Goal: Task Accomplishment & Management: Complete application form

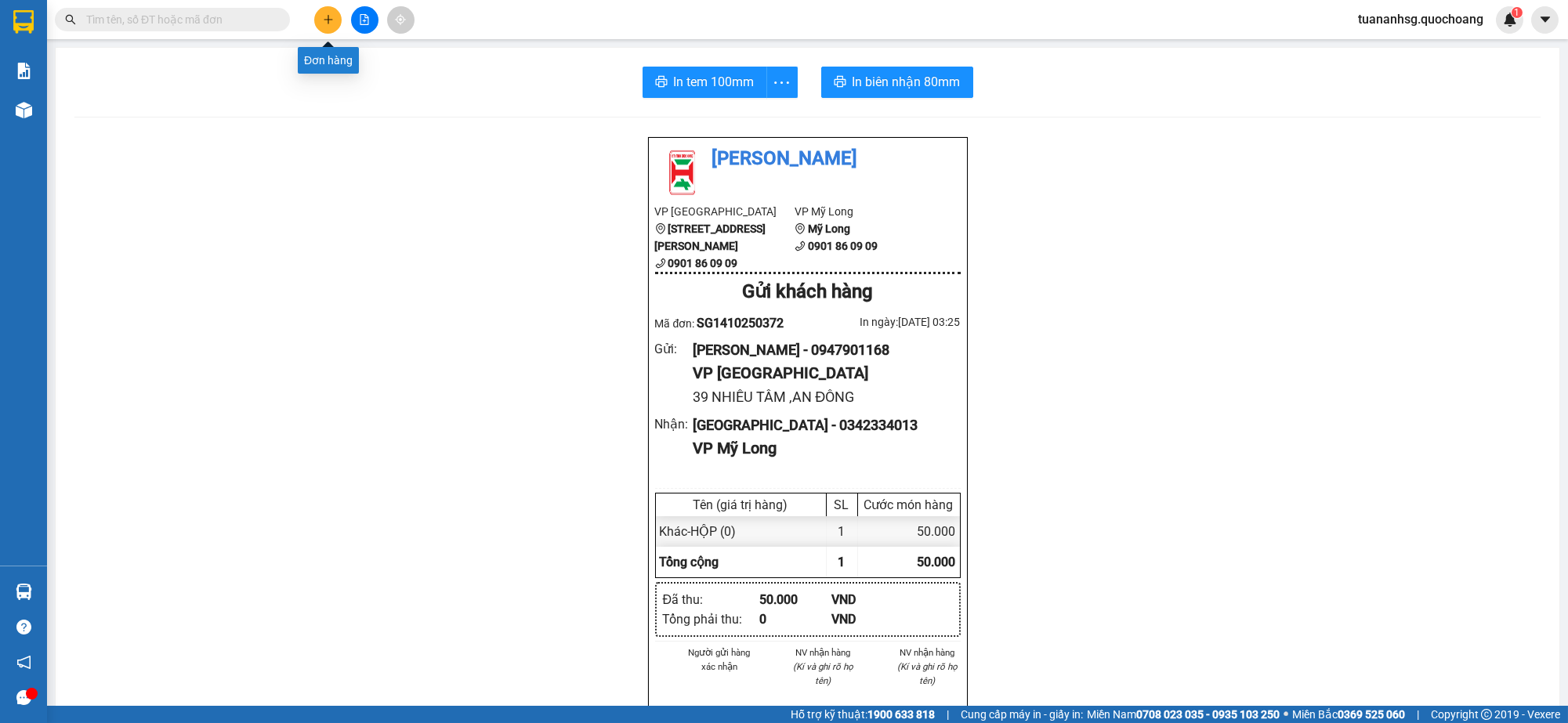
click at [330, 17] on icon "plus" at bounding box center [328, 20] width 11 height 11
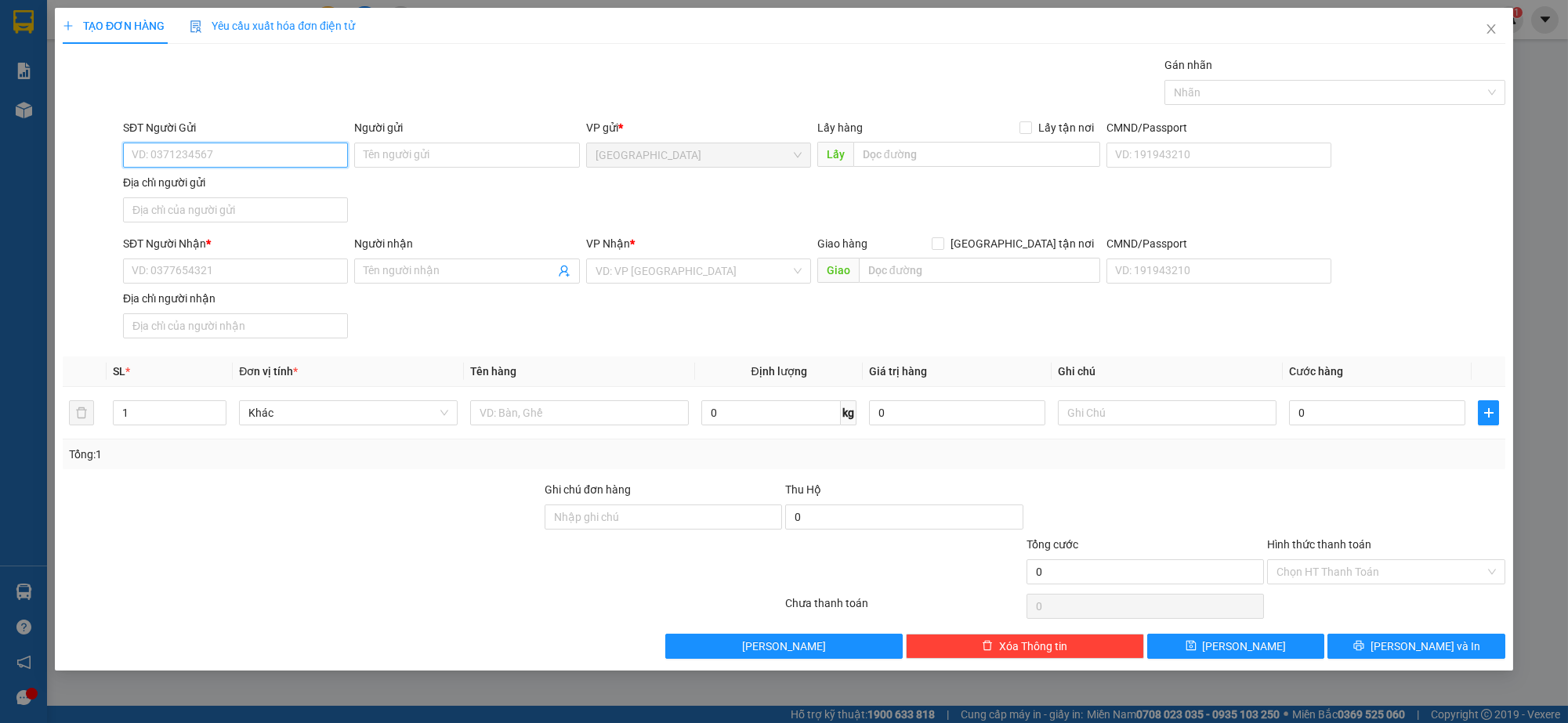
click at [281, 161] on input "SĐT Người Gửi" at bounding box center [235, 154] width 225 height 25
type input "0767862135"
click at [414, 162] on input "Người gửi" at bounding box center [467, 154] width 225 height 25
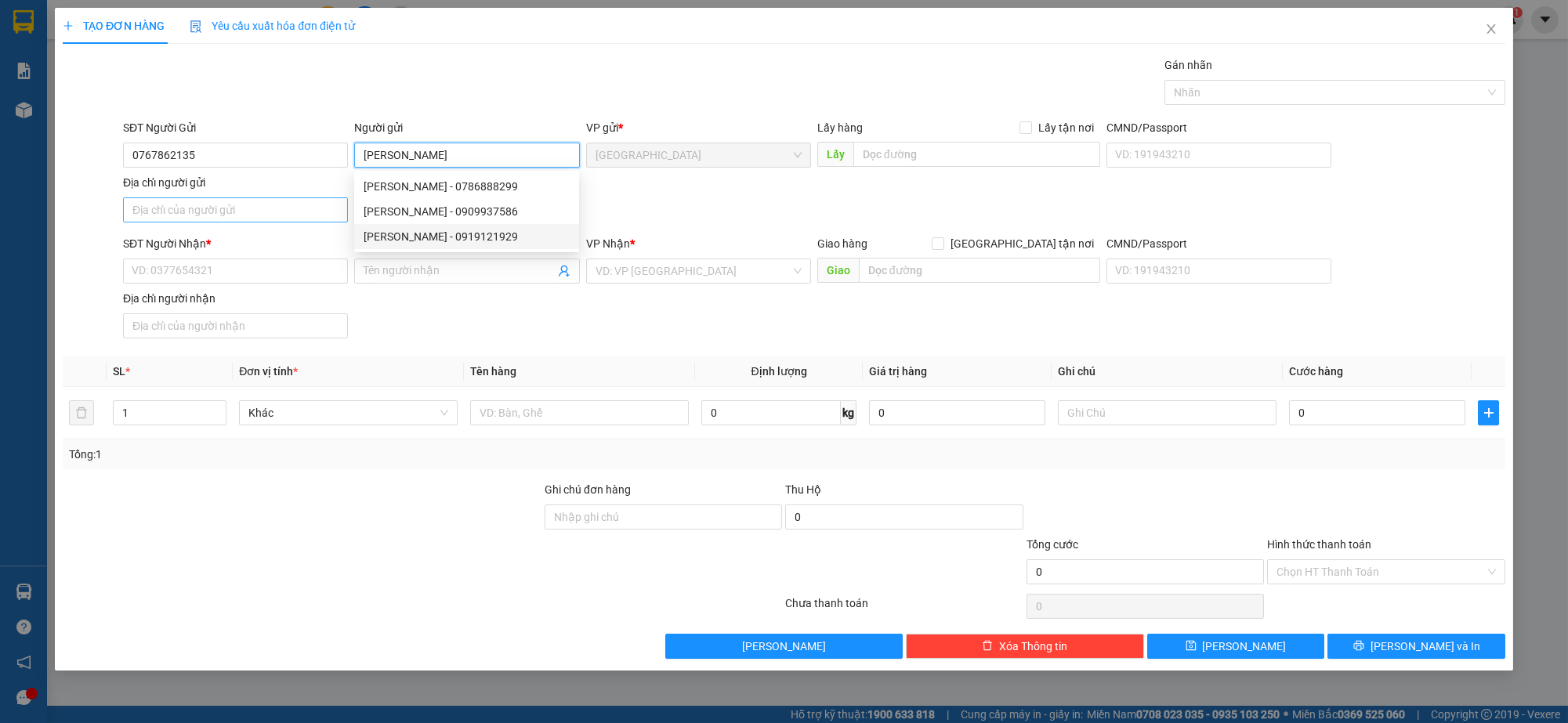
type input "[PERSON_NAME]"
click at [298, 218] on input "Địa chỉ người gửi" at bounding box center [235, 209] width 225 height 25
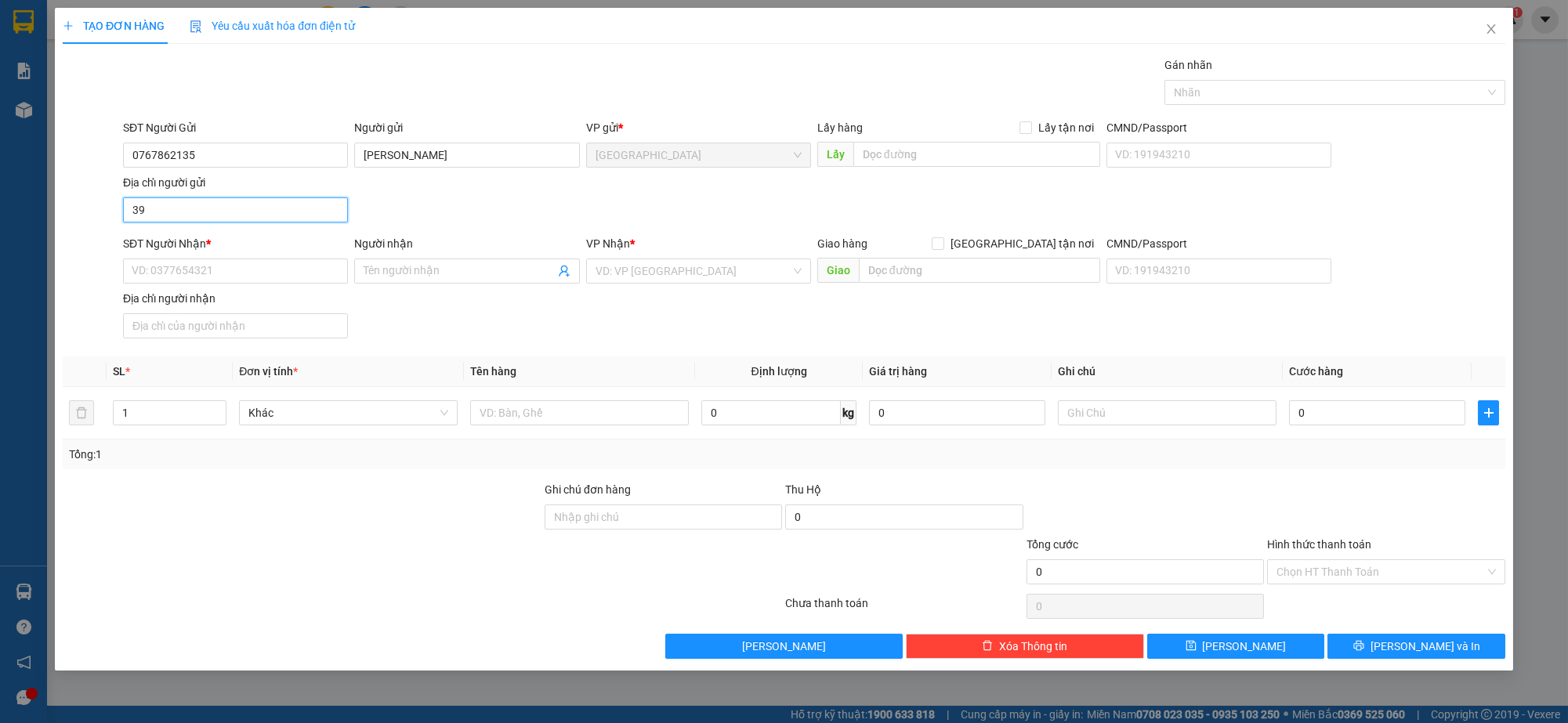
type input "[STREET_ADDRESS][PERSON_NAME]"
click at [247, 271] on input "SĐT Người Nhận *" at bounding box center [235, 271] width 225 height 25
type input "0985630258"
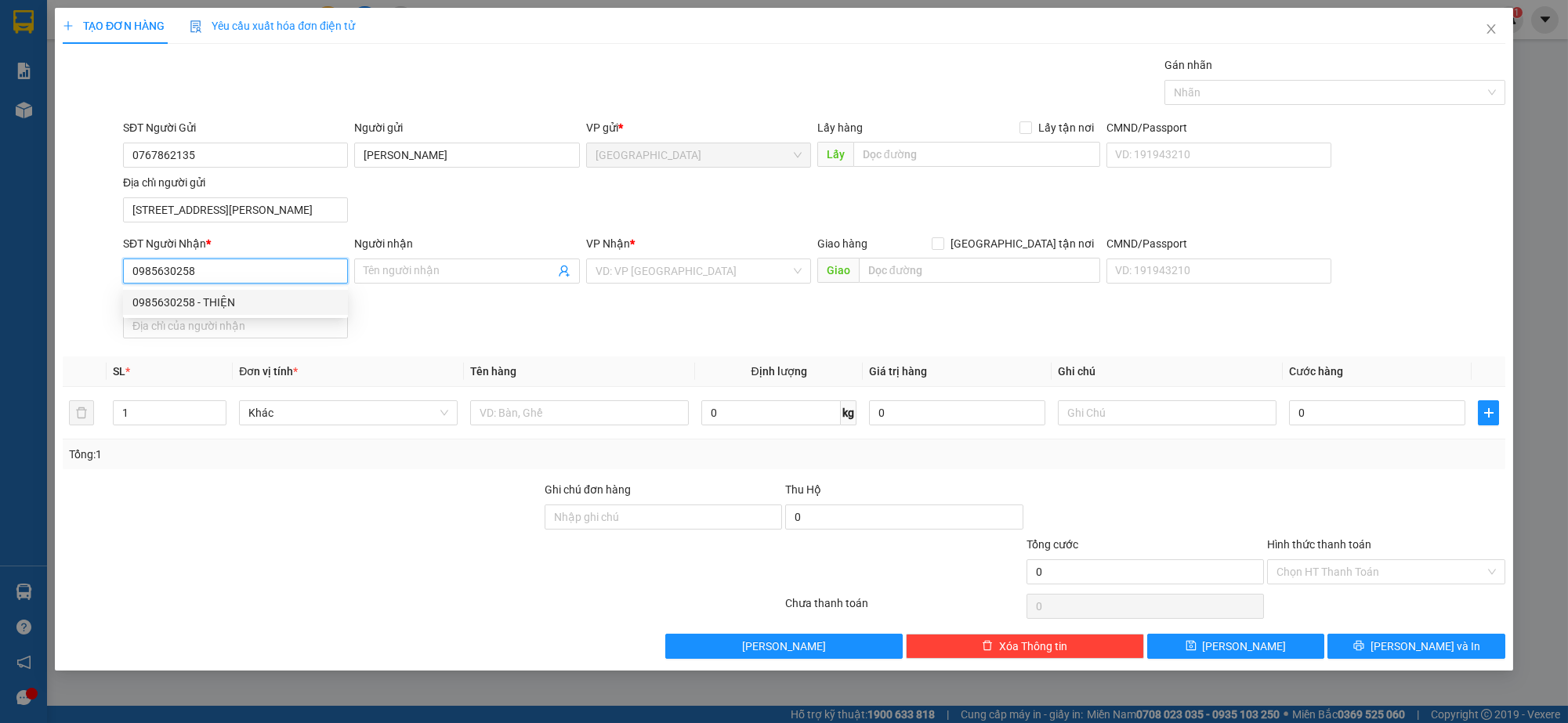
click at [280, 296] on div "0985630258 - THIỆN" at bounding box center [235, 302] width 206 height 17
type input "THIỆN"
type input "0985630258"
type input "2"
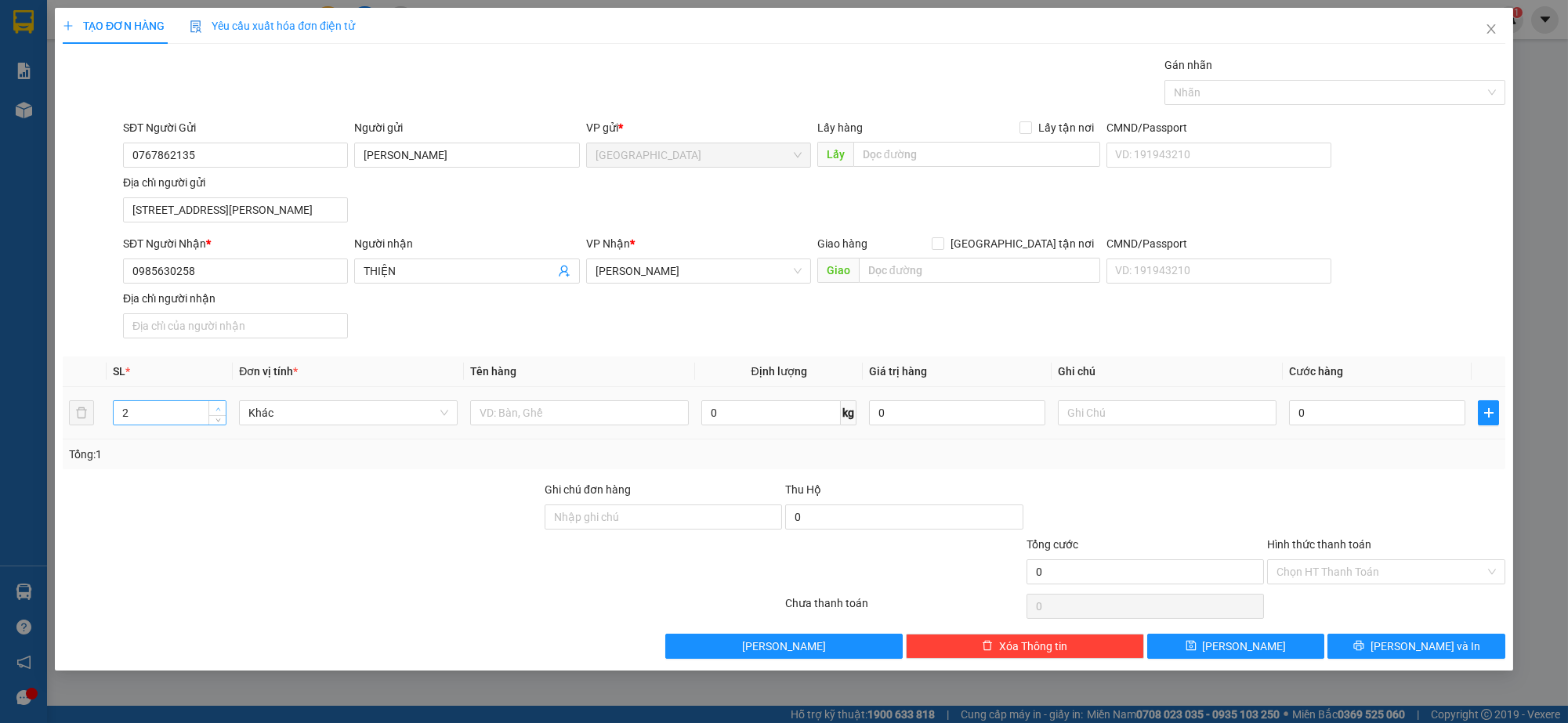
click at [212, 403] on span "Increase Value" at bounding box center [217, 408] width 17 height 14
click at [905, 263] on input "text" at bounding box center [979, 270] width 241 height 25
type input "CX ÔNG BẦU"
click at [508, 416] on input "text" at bounding box center [579, 412] width 219 height 25
type input "THÙNG"
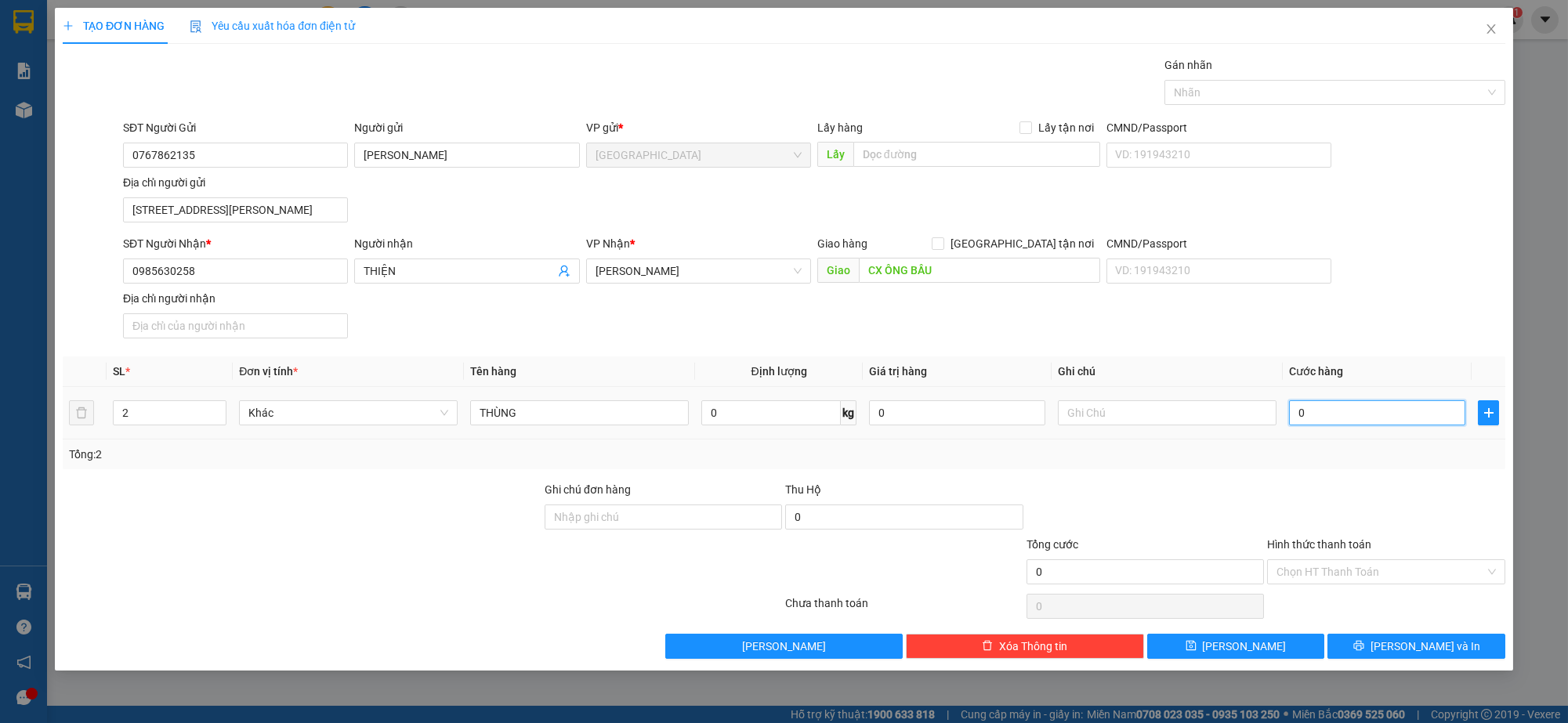
click at [1313, 421] on input "0" at bounding box center [1376, 412] width 176 height 25
type input "1"
type input "16"
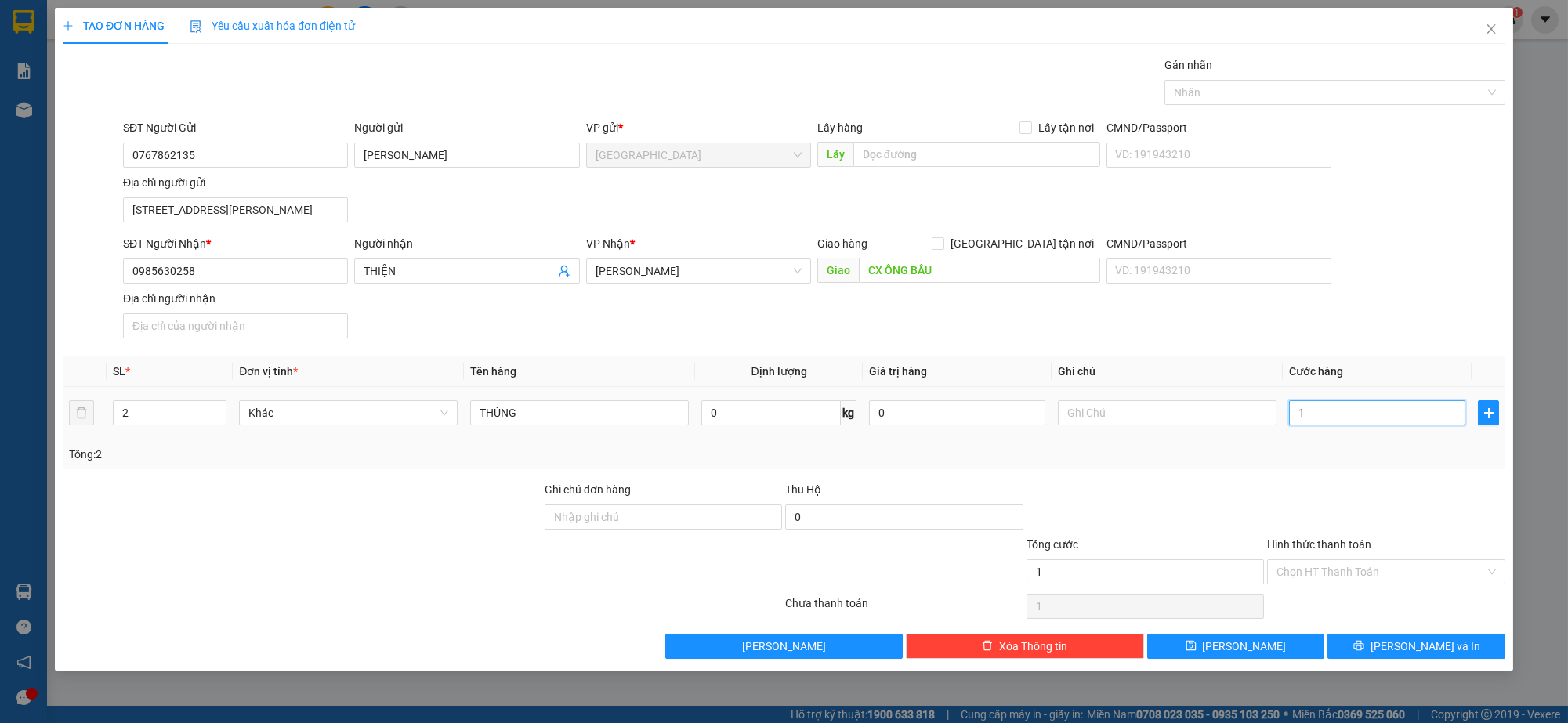
type input "16"
type input "160"
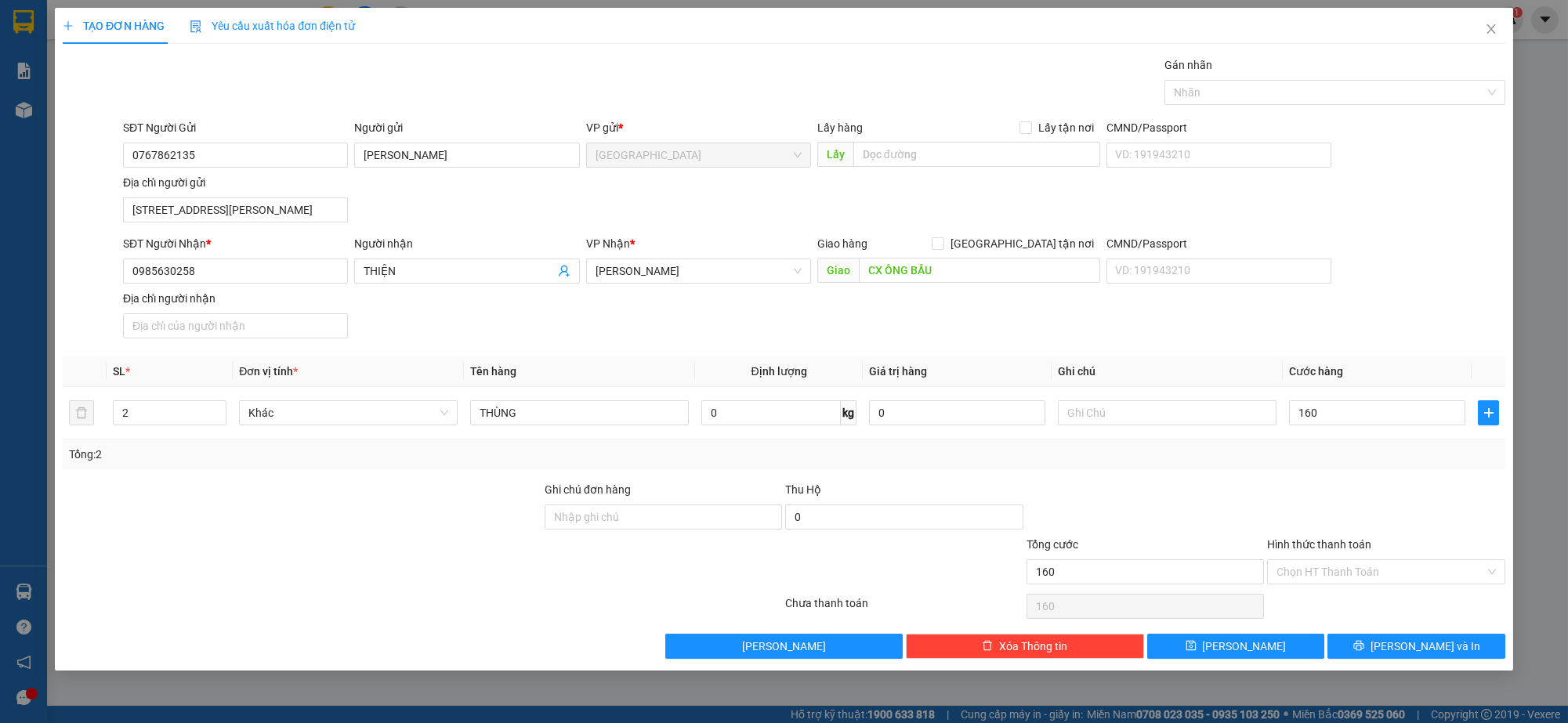
type input "160.000"
click at [1353, 499] on div at bounding box center [1386, 508] width 240 height 55
click at [1443, 639] on span "[PERSON_NAME] và In" at bounding box center [1425, 646] width 110 height 17
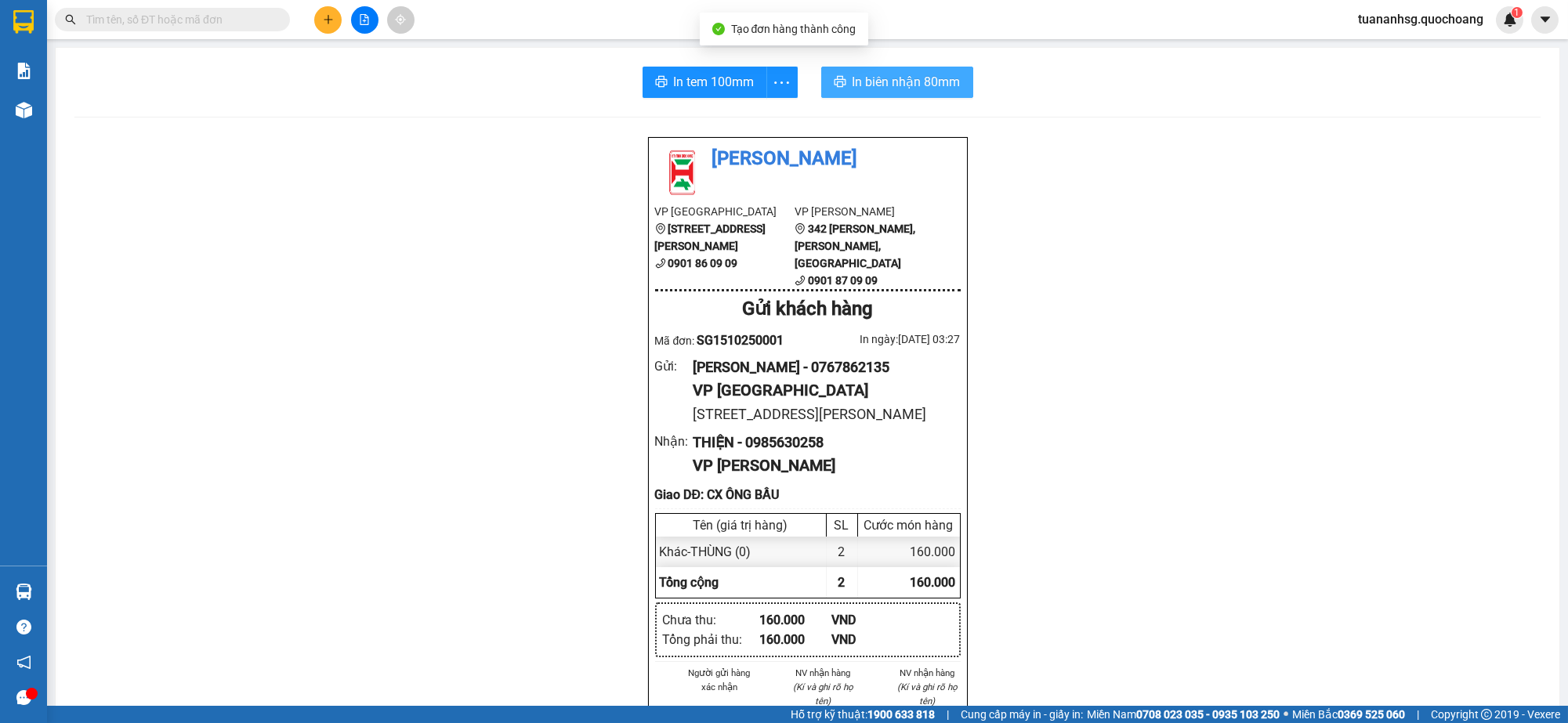
click at [906, 87] on span "In biên nhận 80mm" at bounding box center [906, 82] width 108 height 20
click at [904, 85] on span "In biên nhận 80mm" at bounding box center [910, 82] width 108 height 20
click at [712, 76] on span "In tem 100mm" at bounding box center [714, 82] width 81 height 20
click at [726, 83] on span "In tem 100mm" at bounding box center [714, 82] width 81 height 20
click at [329, 16] on icon "plus" at bounding box center [328, 20] width 11 height 11
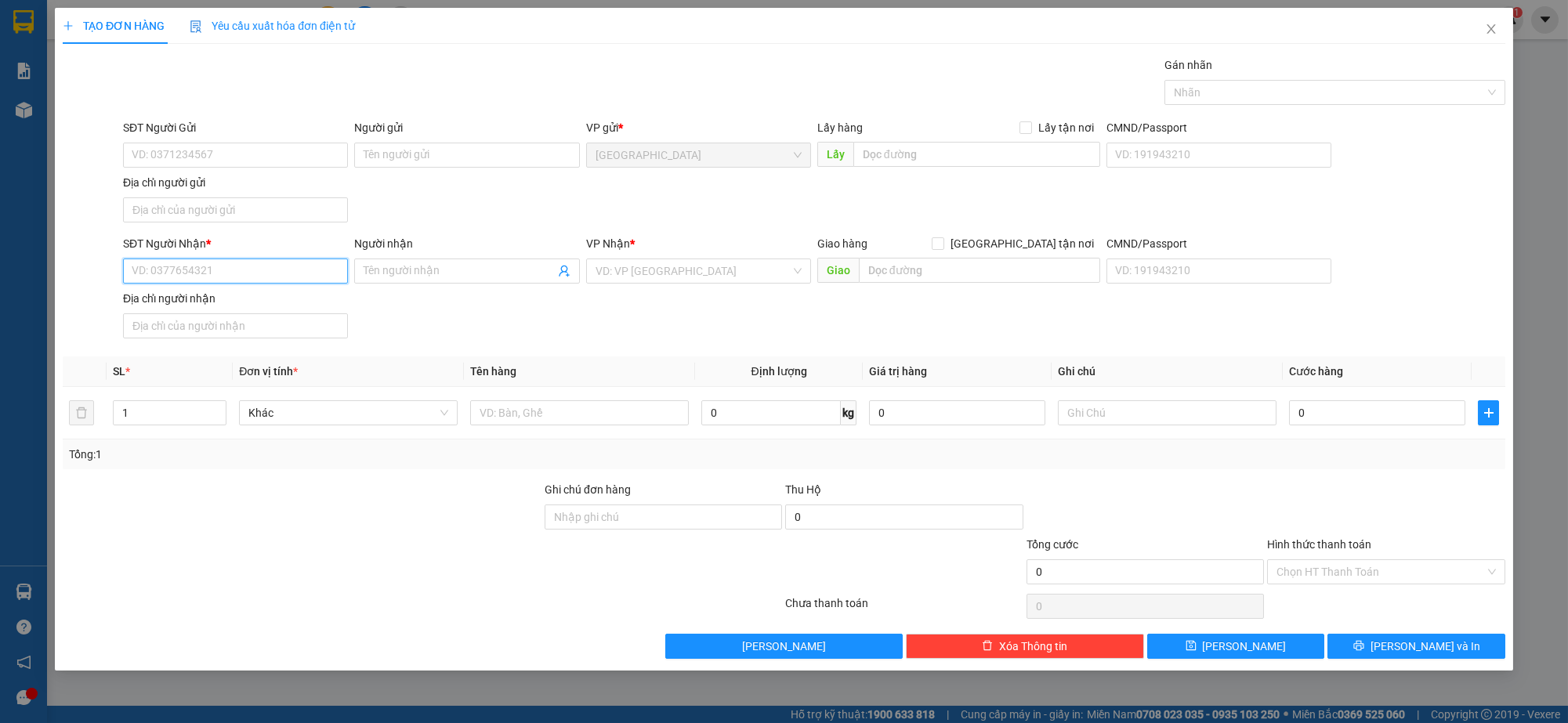
click at [239, 270] on input "SĐT Người Nhận *" at bounding box center [235, 271] width 225 height 25
type input "0000000000000"
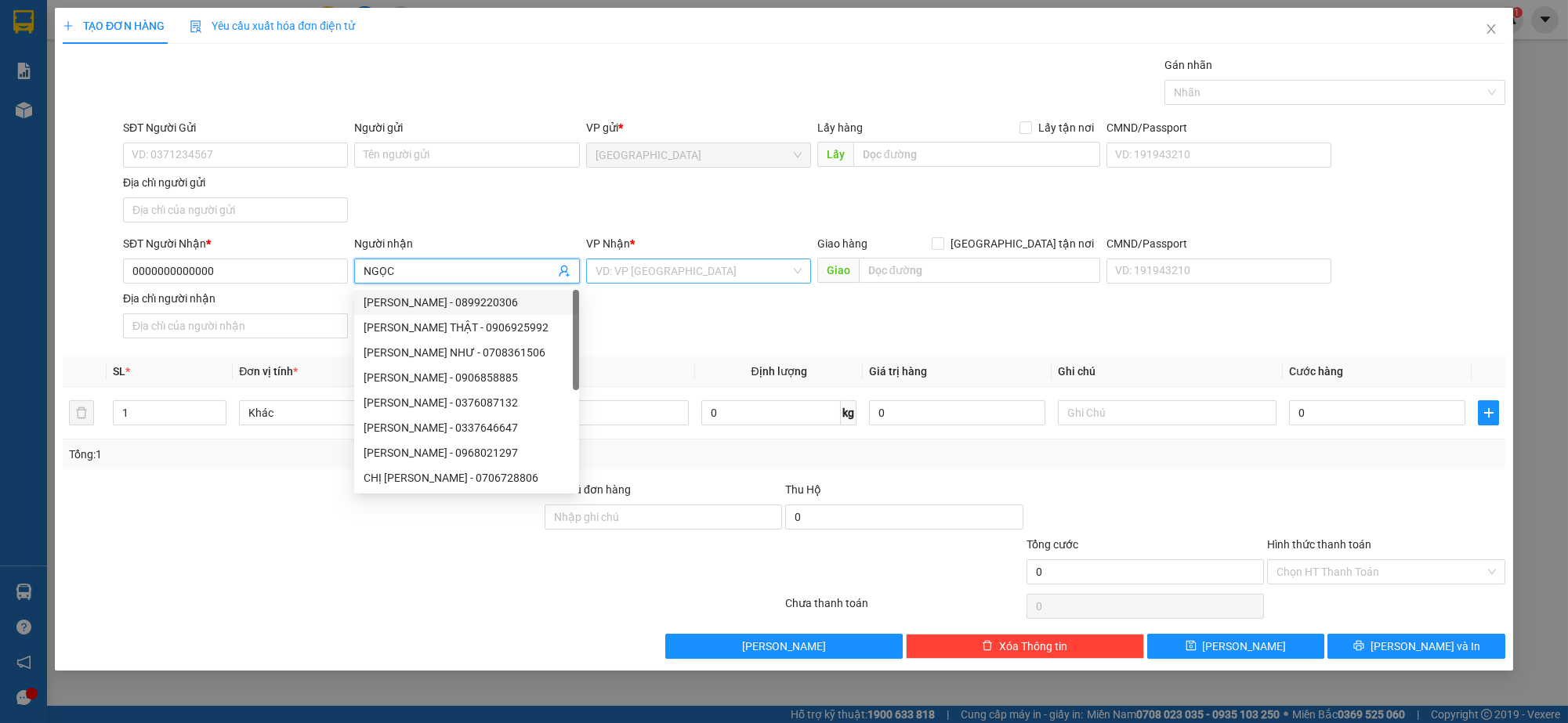
type input "NGỌC"
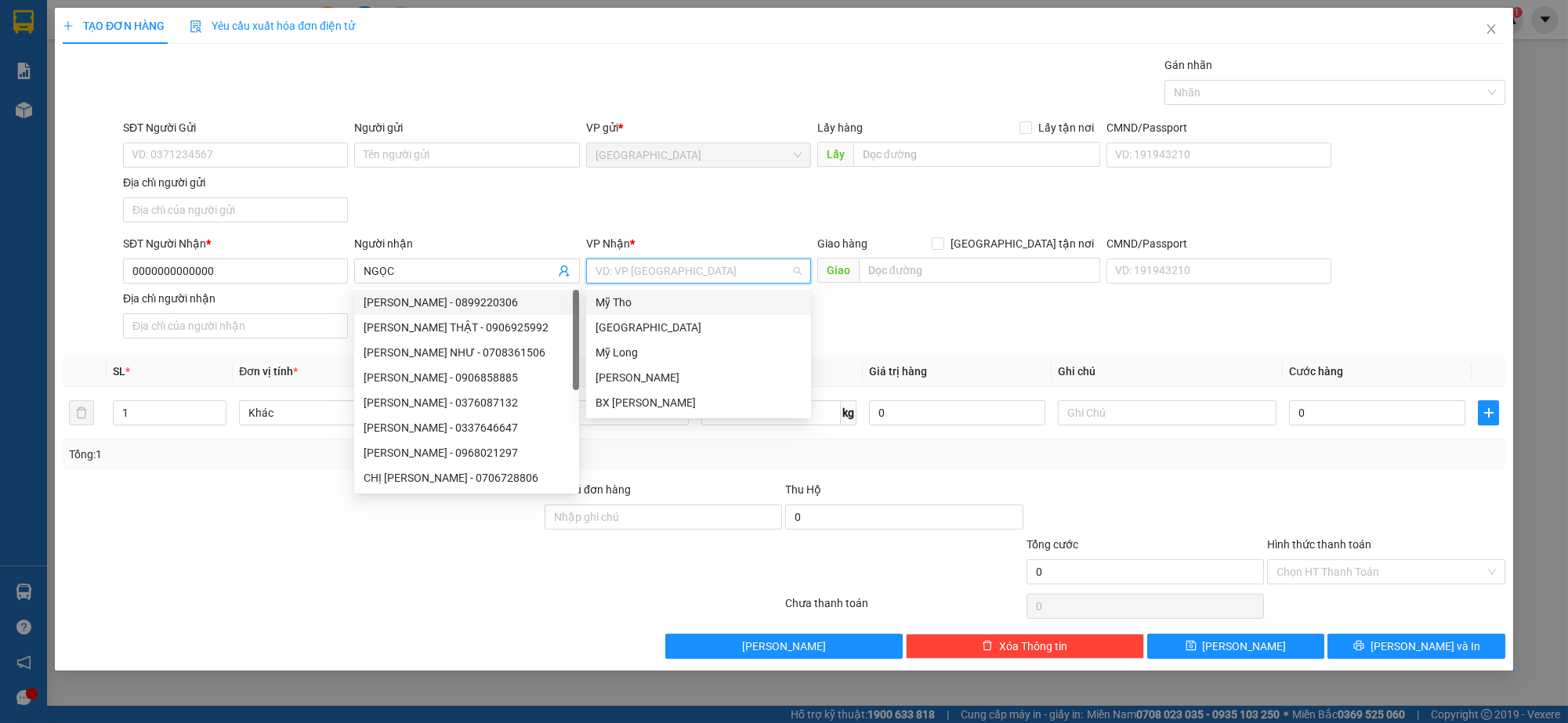
click at [641, 278] on input "search" at bounding box center [692, 271] width 195 height 24
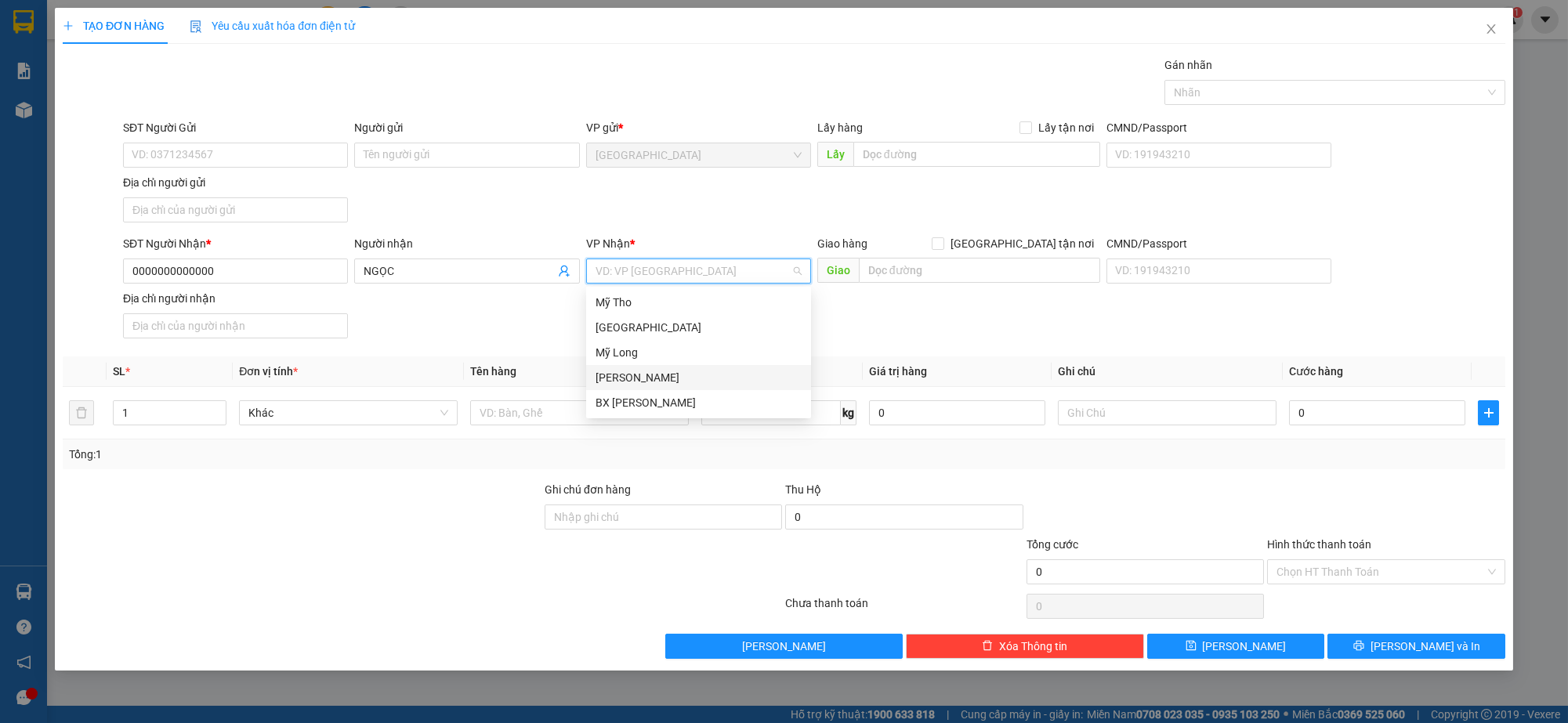
click at [622, 373] on div "[PERSON_NAME]" at bounding box center [698, 377] width 206 height 17
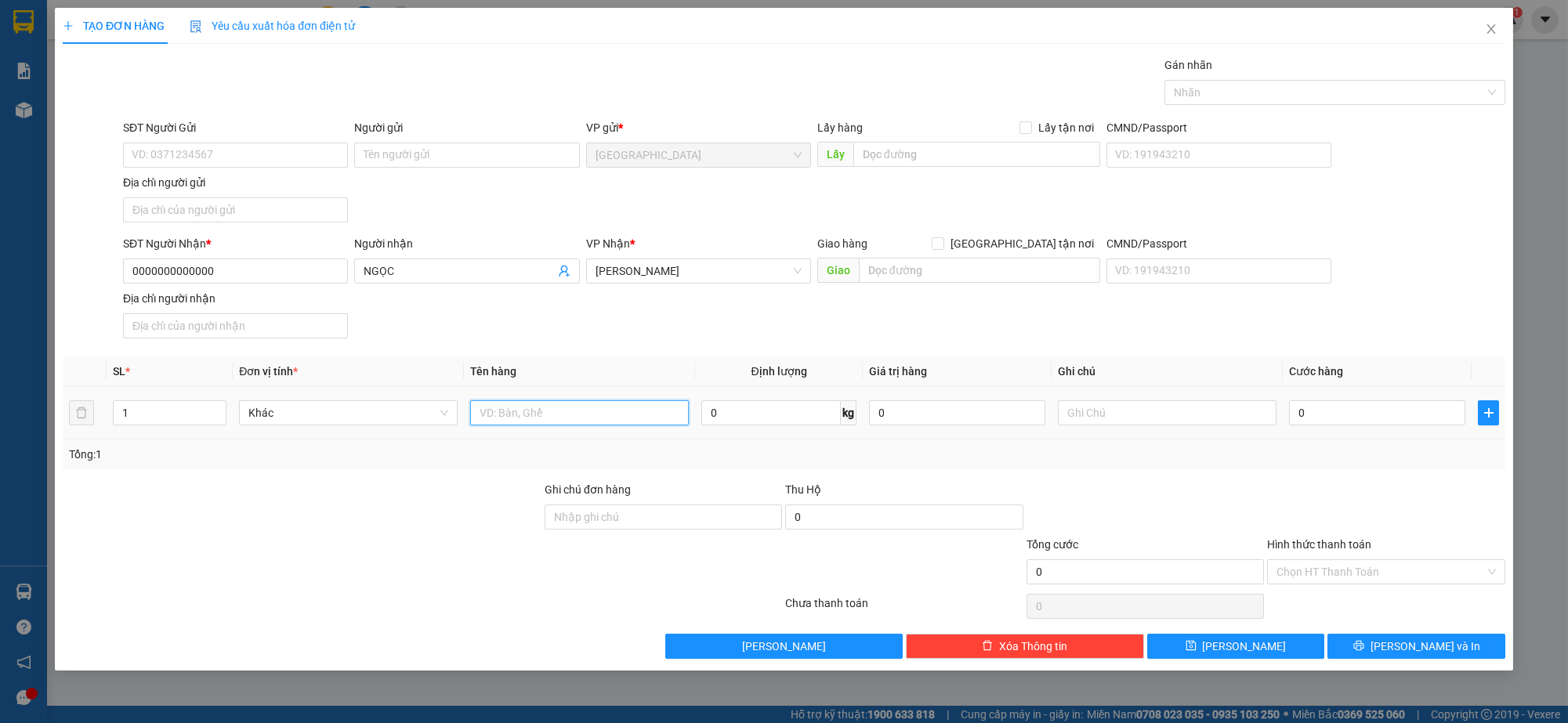
click at [575, 402] on input "text" at bounding box center [579, 412] width 219 height 25
type input "THÙNG"
click at [1374, 410] on input "0" at bounding box center [1376, 412] width 176 height 25
type input "8"
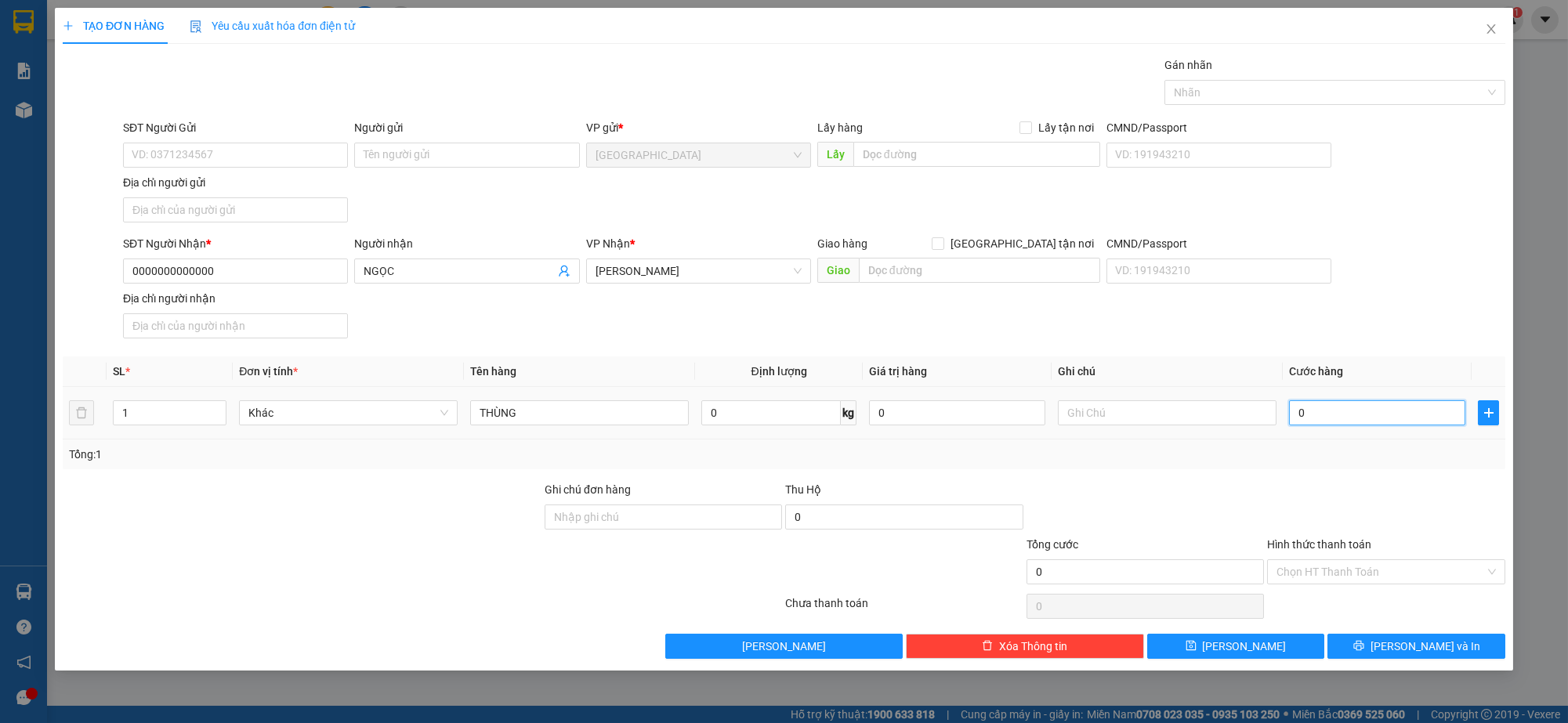
type input "8"
type input "80"
type input "80.000"
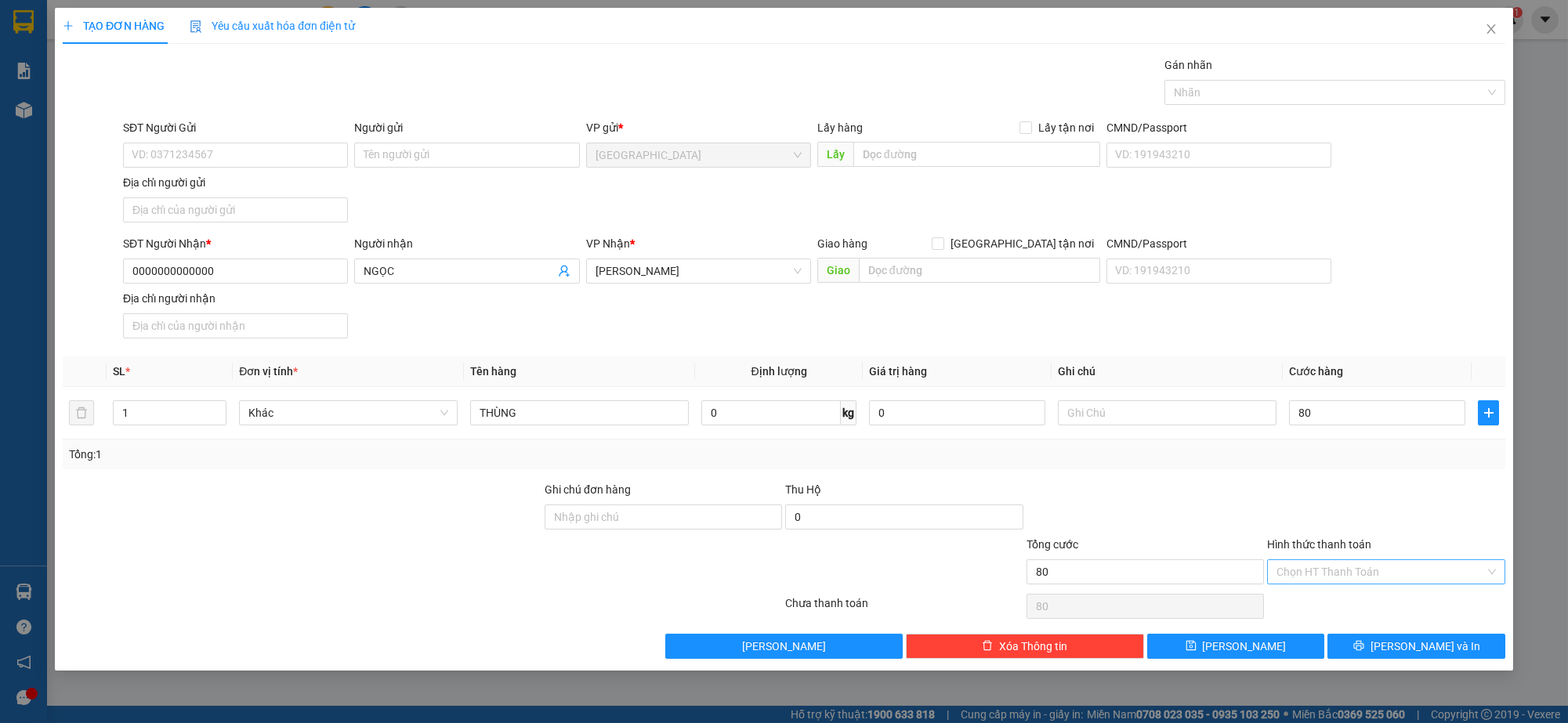
type input "80.000"
click at [1346, 560] on input "Hình thức thanh toán" at bounding box center [1381, 572] width 208 height 24
click at [1340, 600] on div "Tại văn phòng" at bounding box center [1387, 603] width 220 height 17
type input "0"
click at [1374, 644] on button "[PERSON_NAME] và In" at bounding box center [1416, 646] width 178 height 25
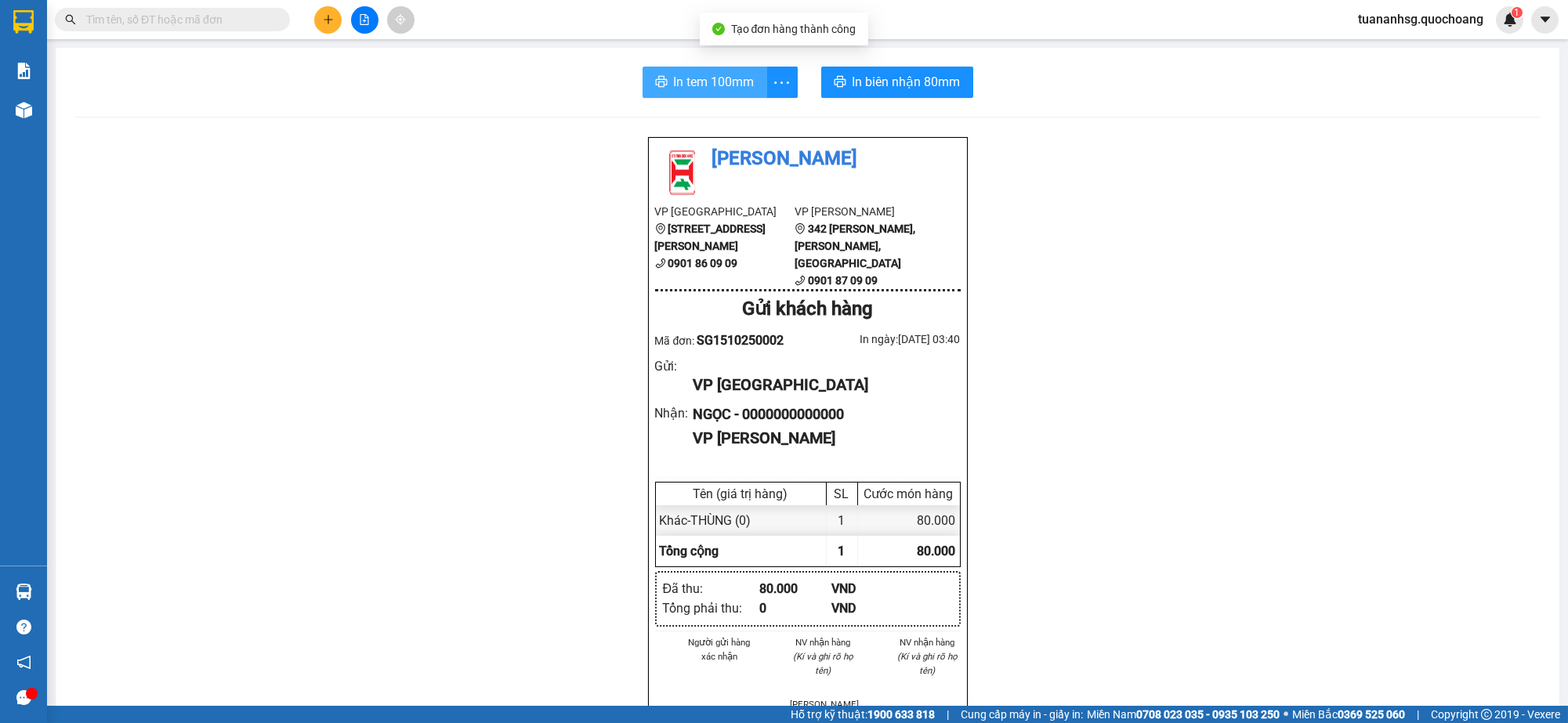
click at [737, 78] on span "In tem 100mm" at bounding box center [714, 82] width 81 height 20
click at [319, 17] on button at bounding box center [328, 20] width 27 height 27
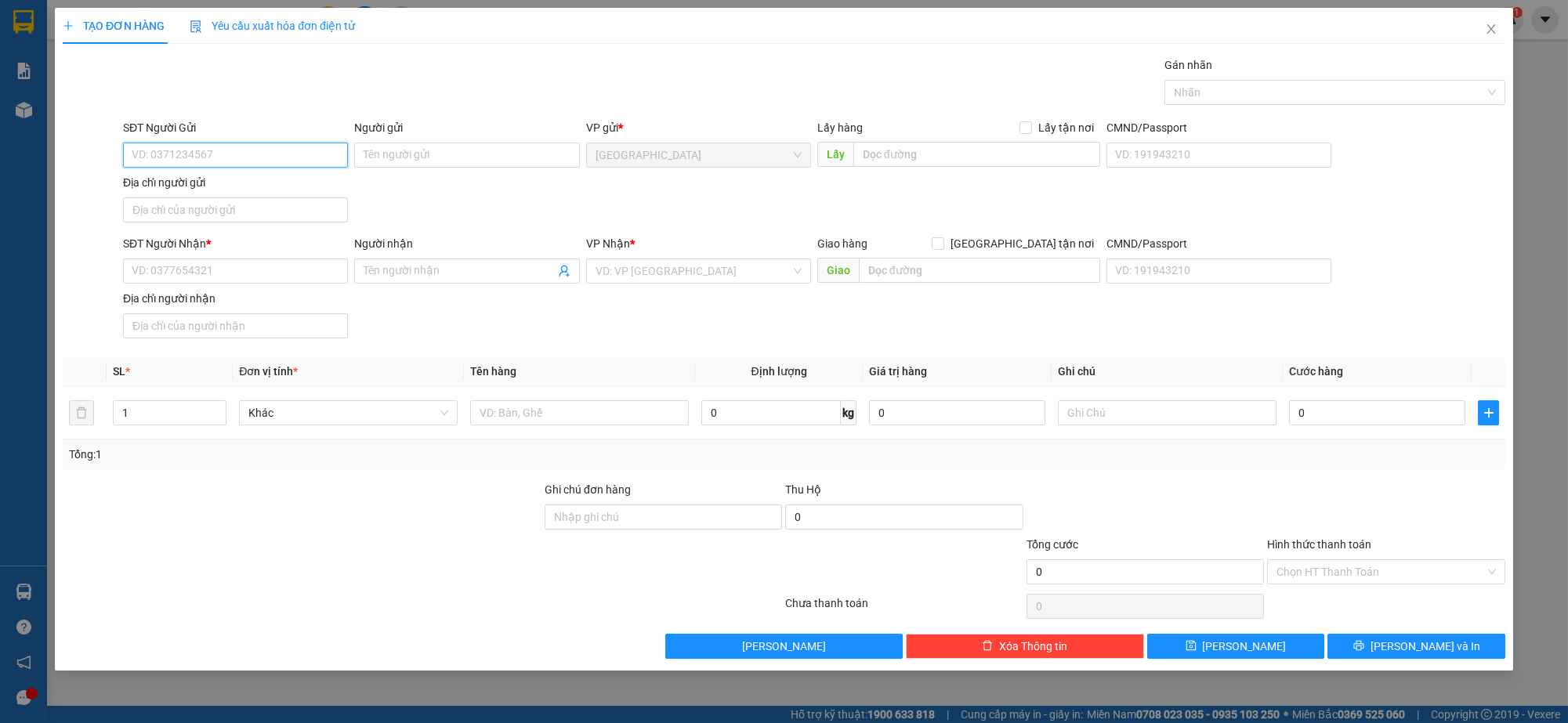
click at [288, 155] on input "SĐT Người Gửi" at bounding box center [235, 154] width 225 height 25
type input "0909816683"
click at [267, 191] on div "0909816683 - [PERSON_NAME]" at bounding box center [235, 186] width 206 height 17
type input "[PERSON_NAME]"
type input "0909816683"
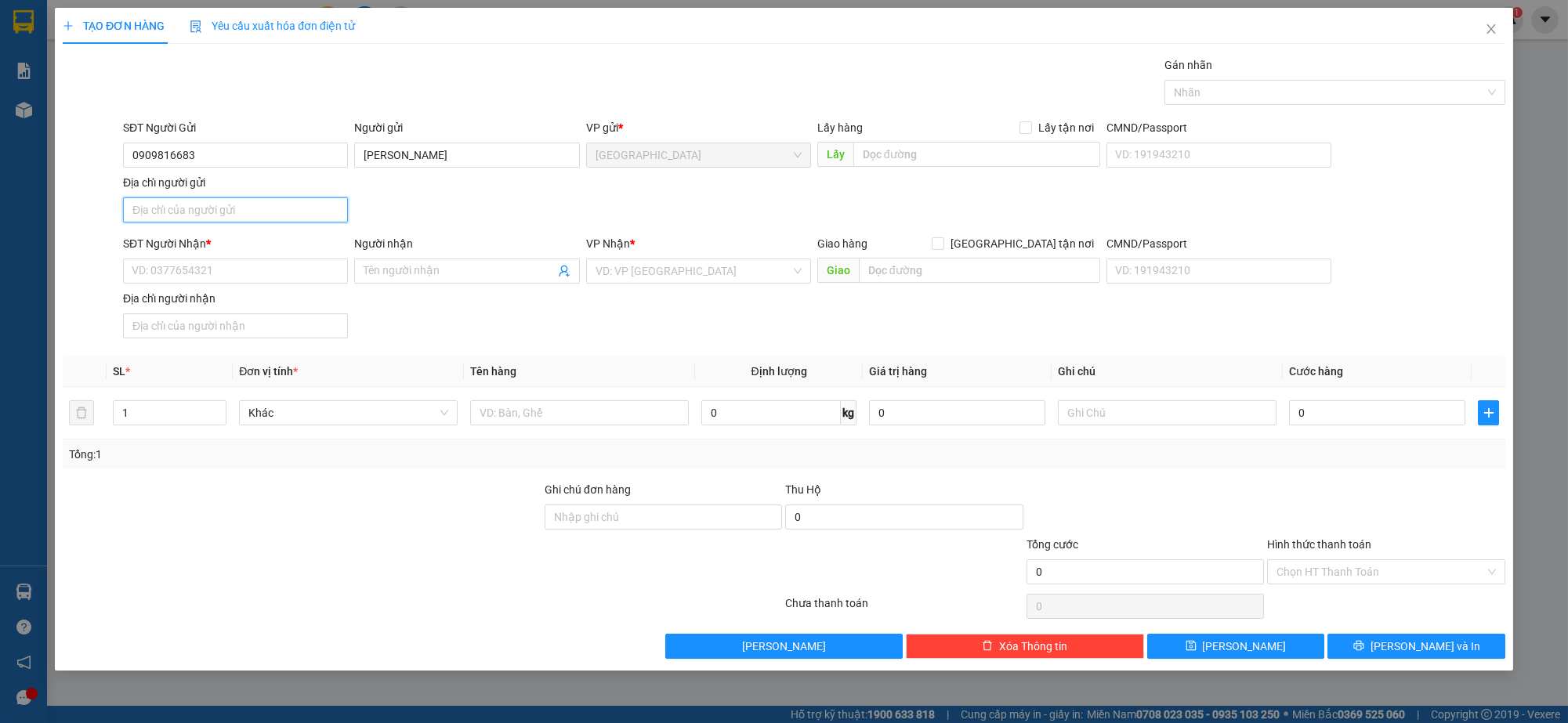
click at [255, 209] on input "Địa chỉ người gửi" at bounding box center [235, 209] width 225 height 25
type input "105A HỒ THỊ KỶ, P1, Q10"
click at [225, 265] on input "SĐT Người Nhận *" at bounding box center [235, 271] width 225 height 25
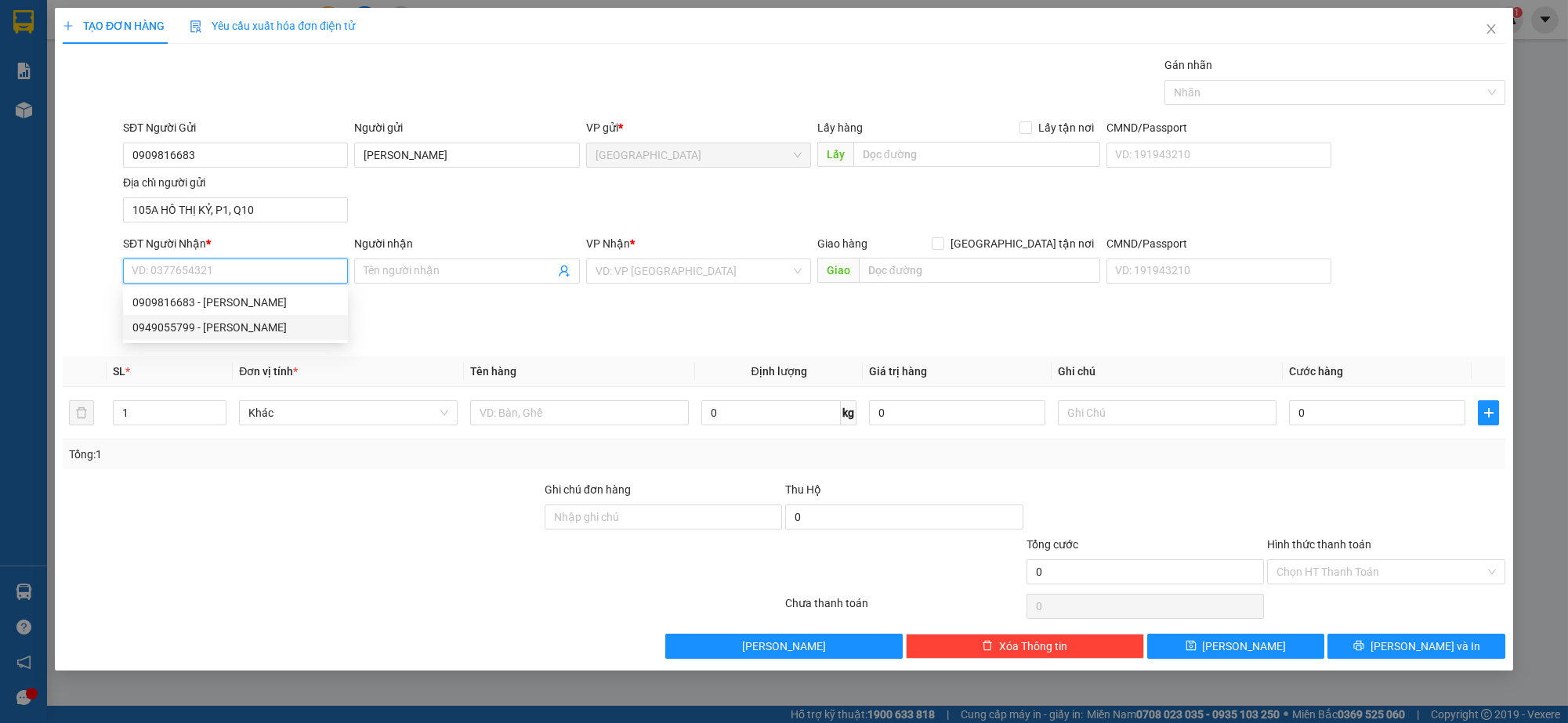
click at [221, 326] on div "0949055799 - [PERSON_NAME]" at bounding box center [235, 327] width 206 height 17
type input "0949055799"
type input "CHÍ DUNG"
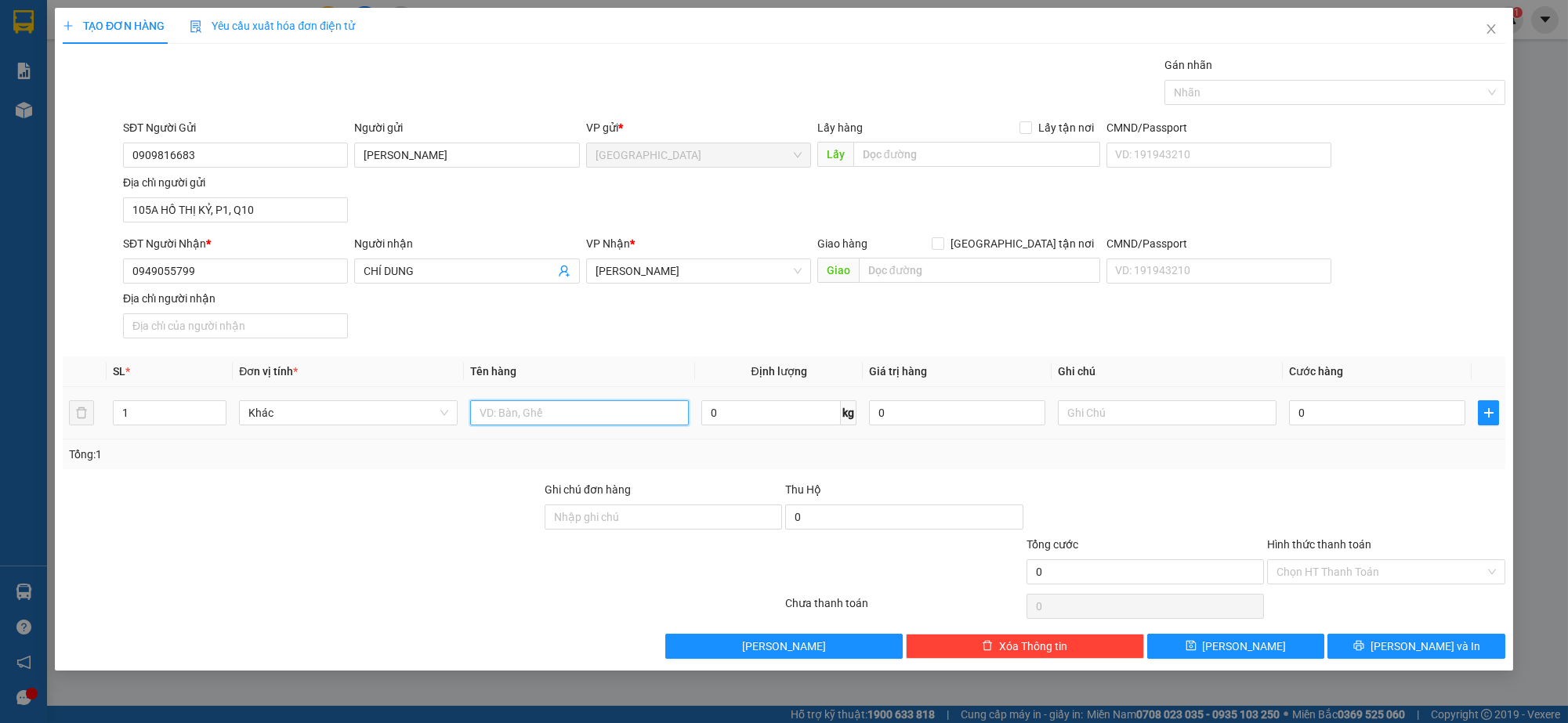
click at [588, 424] on input "text" at bounding box center [579, 412] width 219 height 25
type input "THÙNG"
click at [1460, 641] on button "[PERSON_NAME] và In" at bounding box center [1416, 646] width 178 height 25
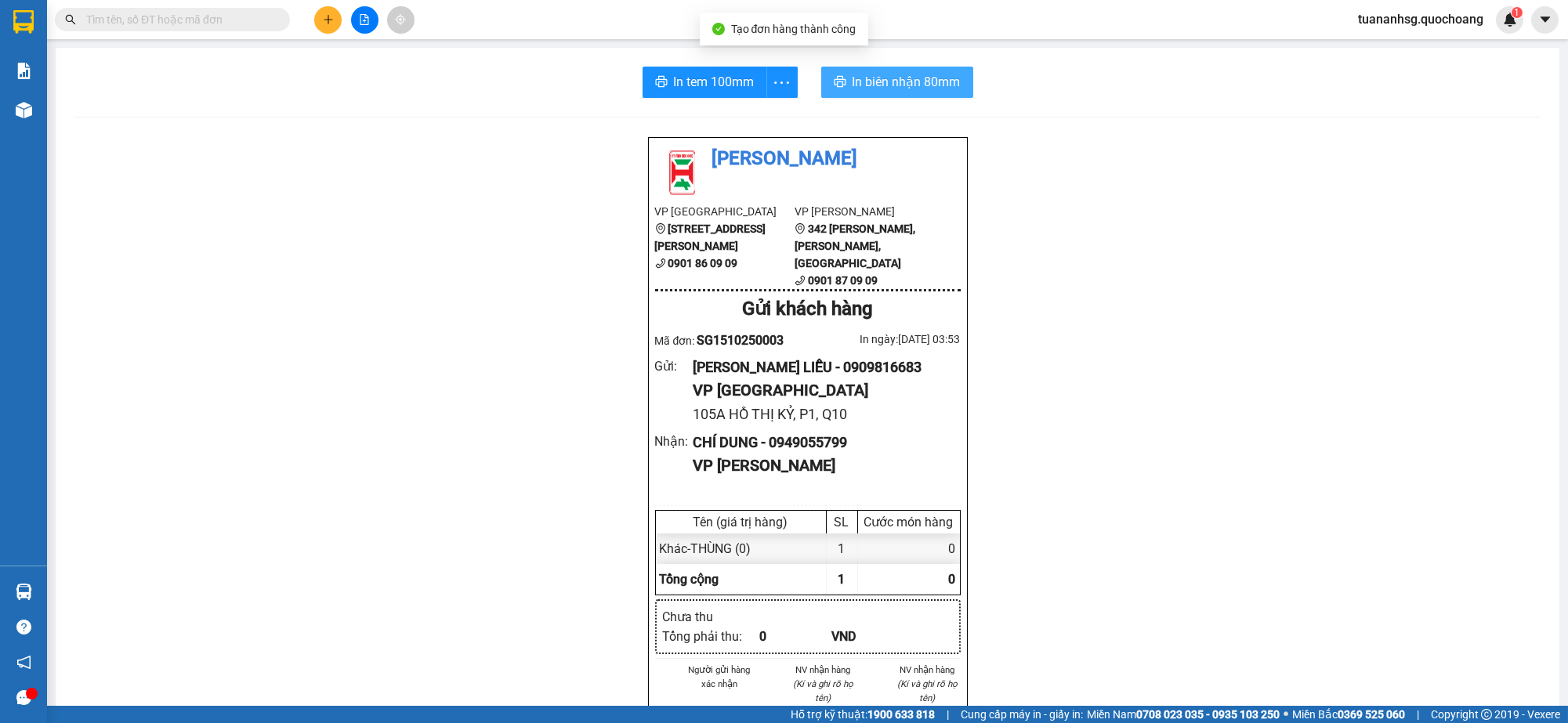
click at [853, 89] on span "In biên nhận 80mm" at bounding box center [906, 82] width 108 height 20
click at [678, 83] on span "In tem 100mm" at bounding box center [714, 82] width 81 height 20
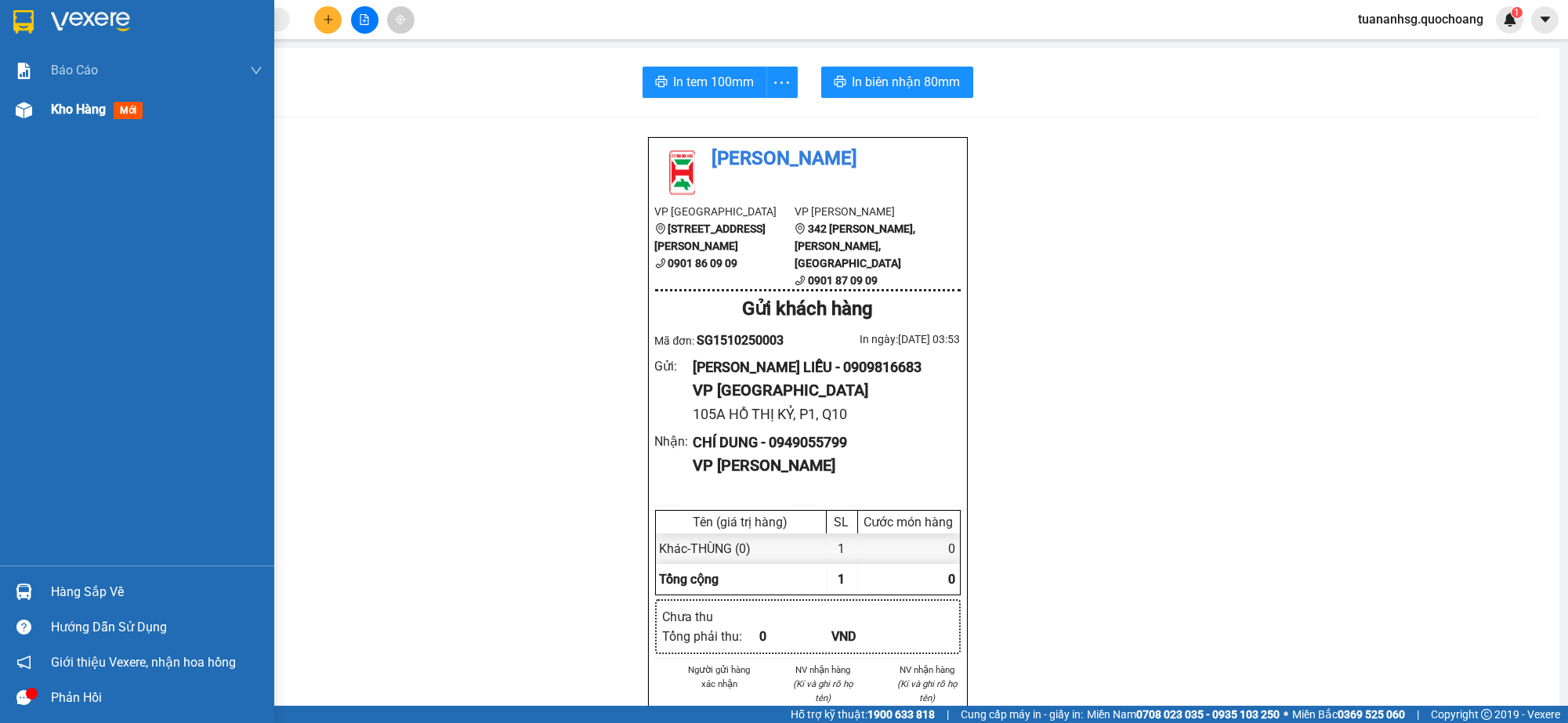
click at [82, 111] on span "Kho hàng" at bounding box center [78, 109] width 55 height 14
